Goal: Task Accomplishment & Management: Use online tool/utility

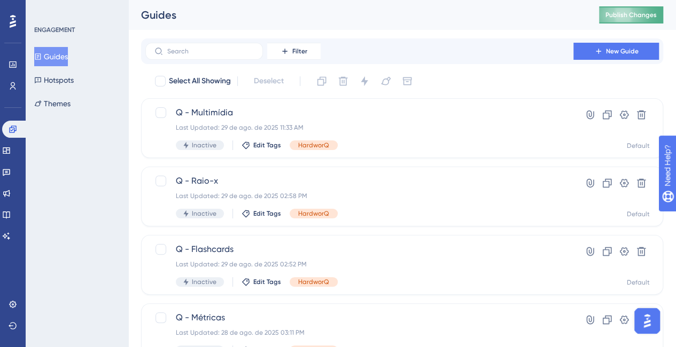
click at [649, 18] on button "Publish Changes" at bounding box center [631, 14] width 64 height 17
click at [59, 80] on button "Hotspots" at bounding box center [54, 80] width 40 height 19
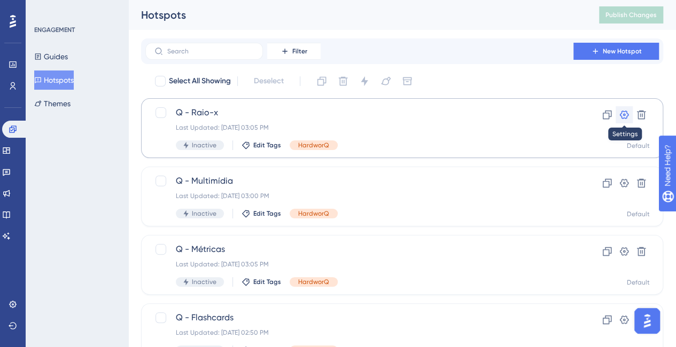
click at [628, 116] on icon at bounding box center [624, 114] width 11 height 11
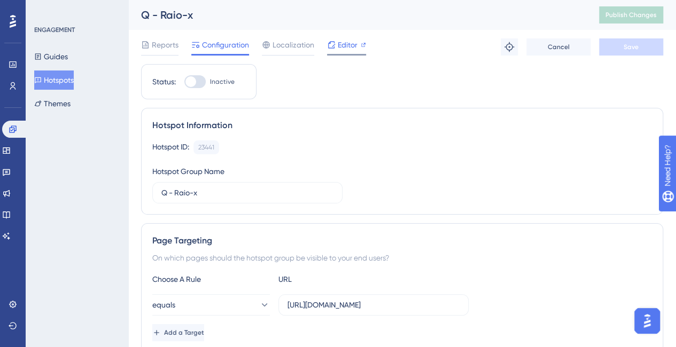
click at [349, 46] on span "Editor" at bounding box center [348, 44] width 20 height 13
